Goal: Transaction & Acquisition: Purchase product/service

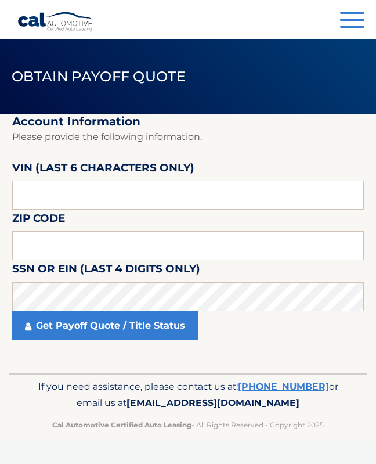
click at [358, 21] on button "Menu" at bounding box center [352, 21] width 24 height 19
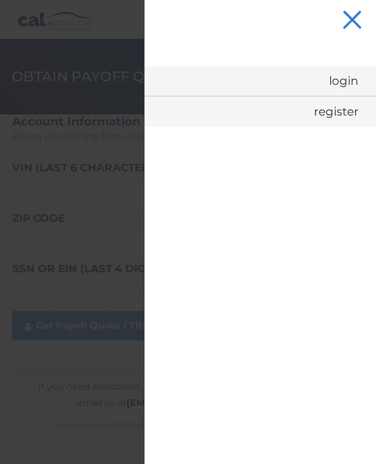
click at [349, 89] on link "Login" at bounding box center [260, 81] width 232 height 30
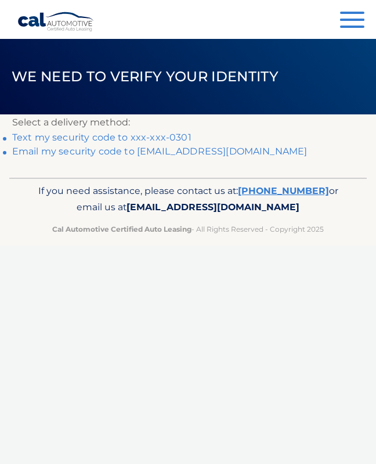
click at [81, 223] on p "Cal Automotive Certified Auto Leasing - All Rights Reserved - Copyright 2025" at bounding box center [188, 229] width 323 height 12
click at [88, 138] on link "Text my security code to xxx-xxx-0301" at bounding box center [101, 137] width 179 height 11
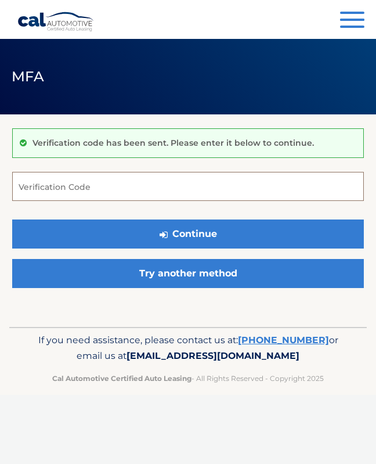
click at [159, 191] on input "Verification Code" at bounding box center [188, 186] width 352 height 29
type input "353427"
click at [188, 233] on button "Continue" at bounding box center [188, 233] width 352 height 29
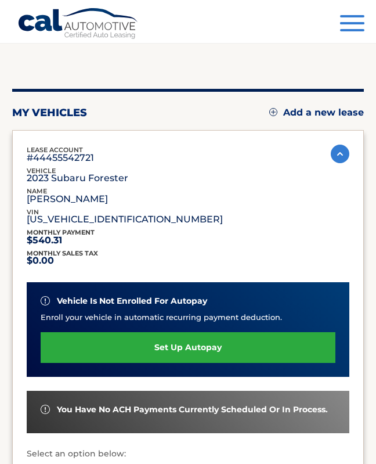
scroll to position [81, 0]
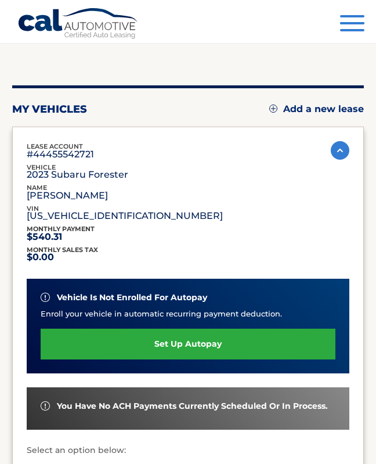
click at [345, 26] on button "Menu" at bounding box center [352, 24] width 24 height 19
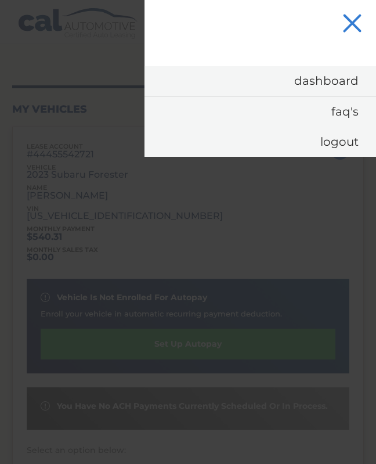
click at [345, 88] on link "Dashboard" at bounding box center [260, 81] width 232 height 30
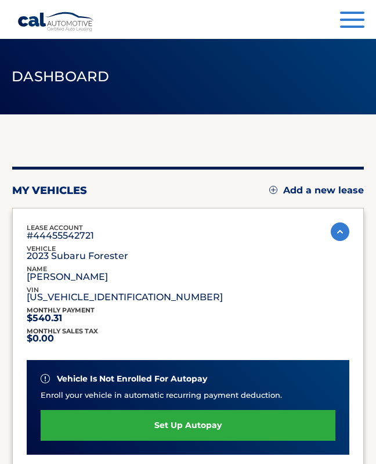
click at [343, 78] on header "Dashboard" at bounding box center [188, 76] width 376 height 75
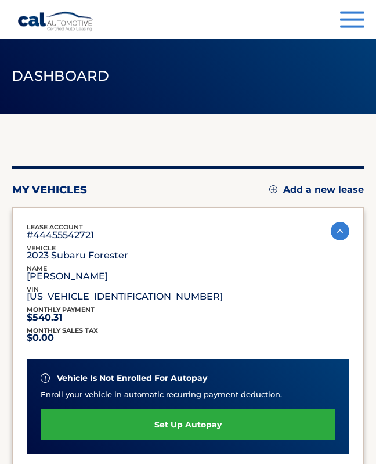
scroll to position [1, 0]
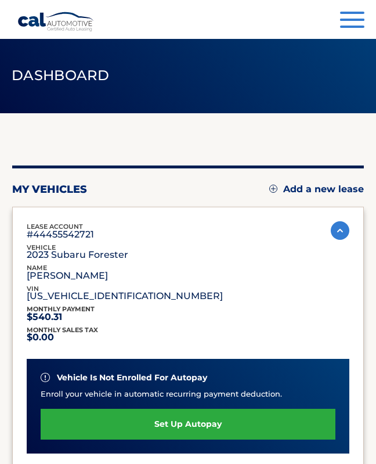
click at [74, 234] on p "#44455542721" at bounding box center [60, 235] width 67 height 6
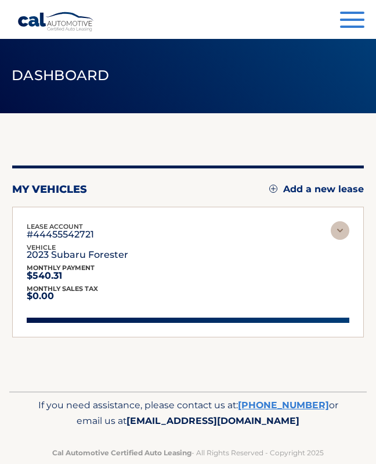
scroll to position [0, 0]
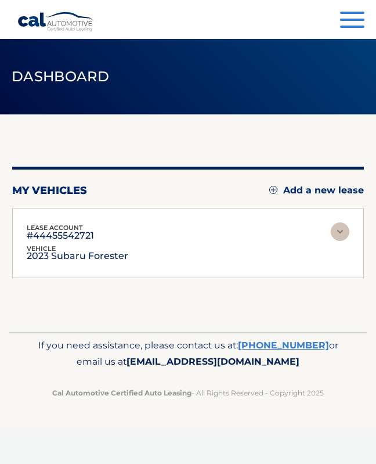
click at [346, 240] on img at bounding box center [340, 231] width 19 height 19
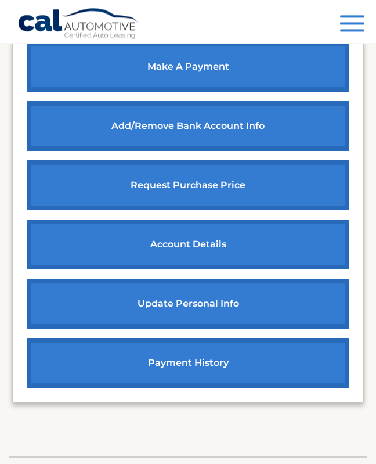
scroll to position [509, 0]
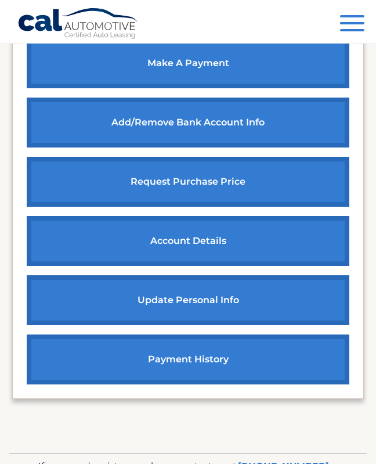
click at [191, 241] on link "account details" at bounding box center [188, 241] width 323 height 50
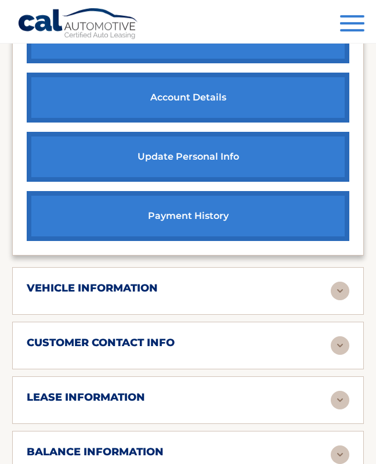
scroll to position [650, 0]
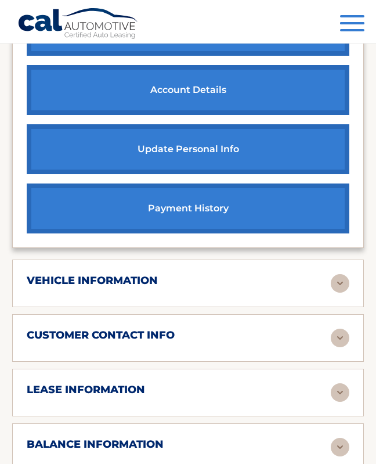
click at [335, 383] on img at bounding box center [340, 392] width 19 height 19
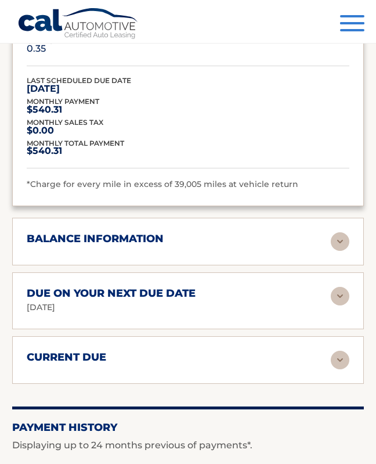
scroll to position [1139, 0]
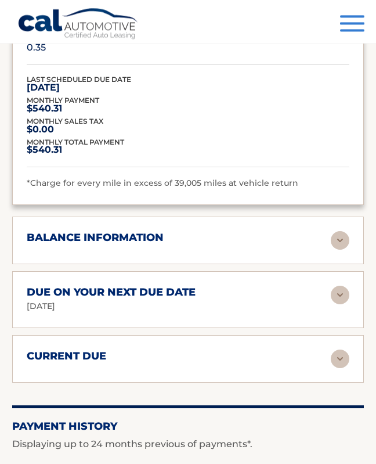
click at [226, 335] on div "current due Late Charges $1.44 Miscelleneous Charges* $0.00 Sales Tax $0.00 pay…" at bounding box center [188, 359] width 352 height 48
click at [229, 335] on div "current due Late Charges $1.44 Miscelleneous Charges* $0.00 Sales Tax $0.00 pay…" at bounding box center [188, 359] width 352 height 48
click at [342, 349] on img at bounding box center [340, 358] width 19 height 19
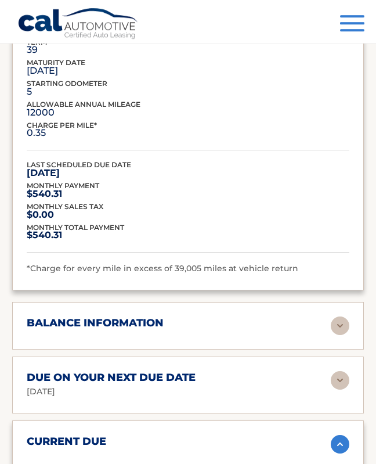
click at [342, 316] on img at bounding box center [340, 325] width 19 height 19
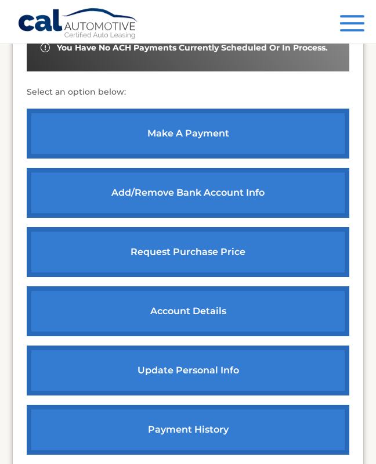
scroll to position [428, 0]
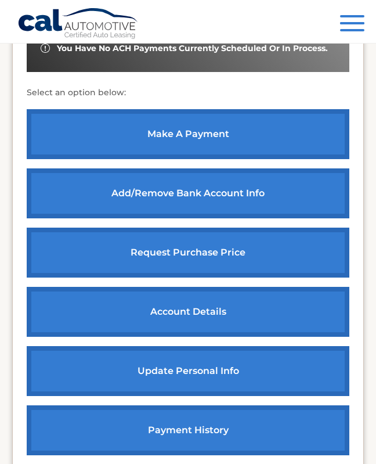
click at [284, 250] on link "request purchase price" at bounding box center [188, 252] width 323 height 50
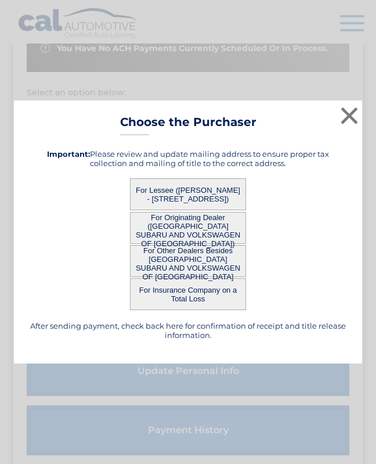
click at [236, 202] on button "For Lessee ([PERSON_NAME] - [STREET_ADDRESS])" at bounding box center [188, 194] width 116 height 32
click at [197, 198] on button "For Lessee ([PERSON_NAME] - [STREET_ADDRESS])" at bounding box center [188, 194] width 116 height 32
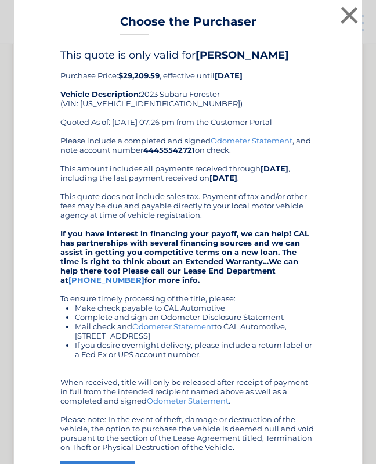
scroll to position [0, 0]
click at [357, 15] on button "×" at bounding box center [349, 14] width 23 height 23
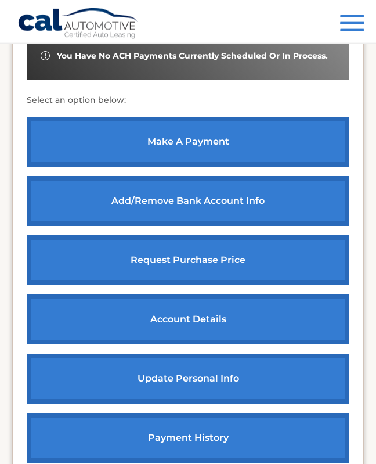
scroll to position [425, 0]
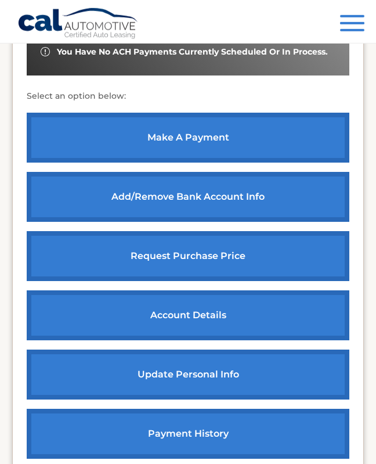
click at [288, 267] on link "request purchase price" at bounding box center [188, 256] width 323 height 50
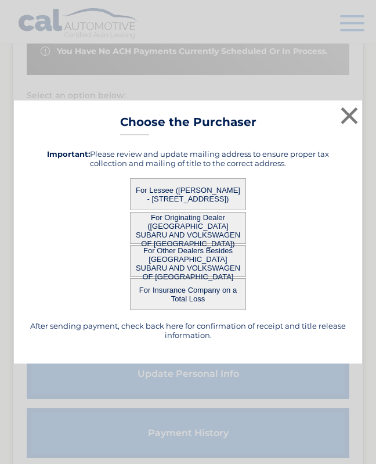
click at [200, 201] on button "For Lessee ([PERSON_NAME] - [STREET_ADDRESS])" at bounding box center [188, 194] width 116 height 32
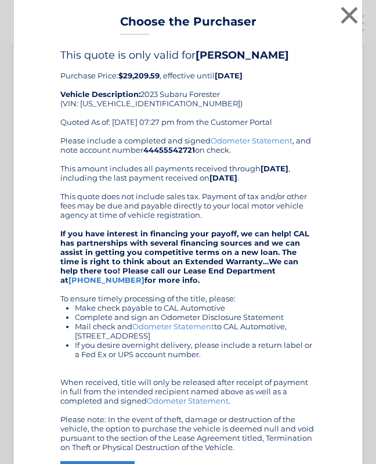
click at [348, 10] on button "×" at bounding box center [349, 14] width 23 height 23
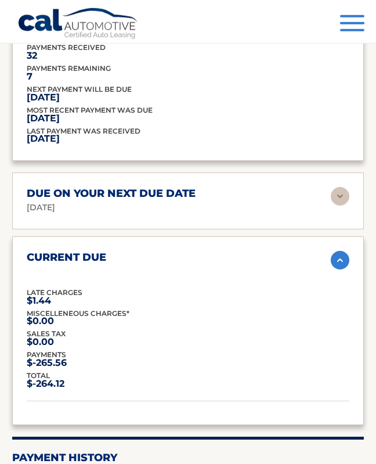
scroll to position [1440, 0]
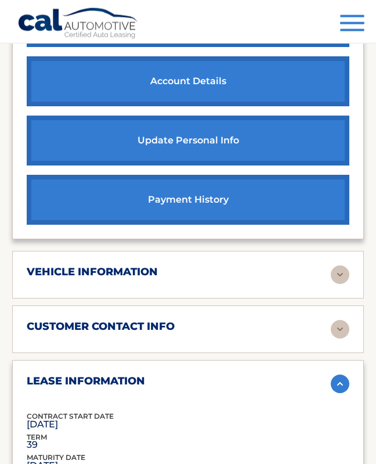
click at [342, 270] on img at bounding box center [340, 274] width 19 height 19
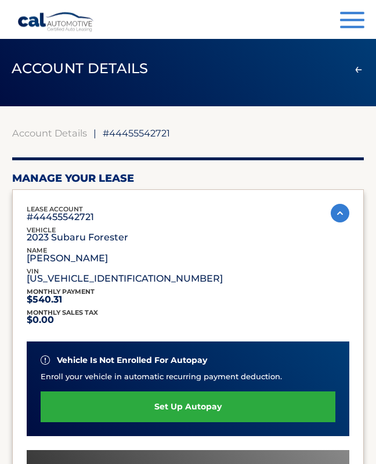
scroll to position [0, 0]
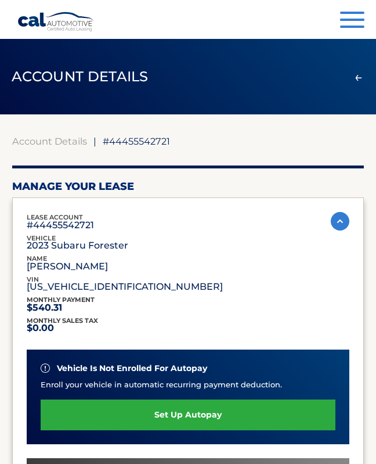
click at [360, 24] on button "Menu" at bounding box center [352, 21] width 24 height 19
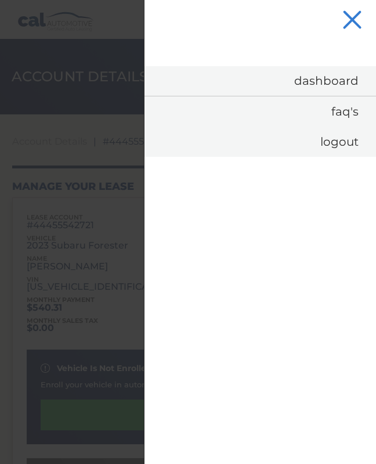
click at [352, 114] on link "FAQ's" at bounding box center [260, 111] width 232 height 30
click at [359, 21] on button "Menu" at bounding box center [352, 21] width 24 height 19
